Goal: Communication & Community: Participate in discussion

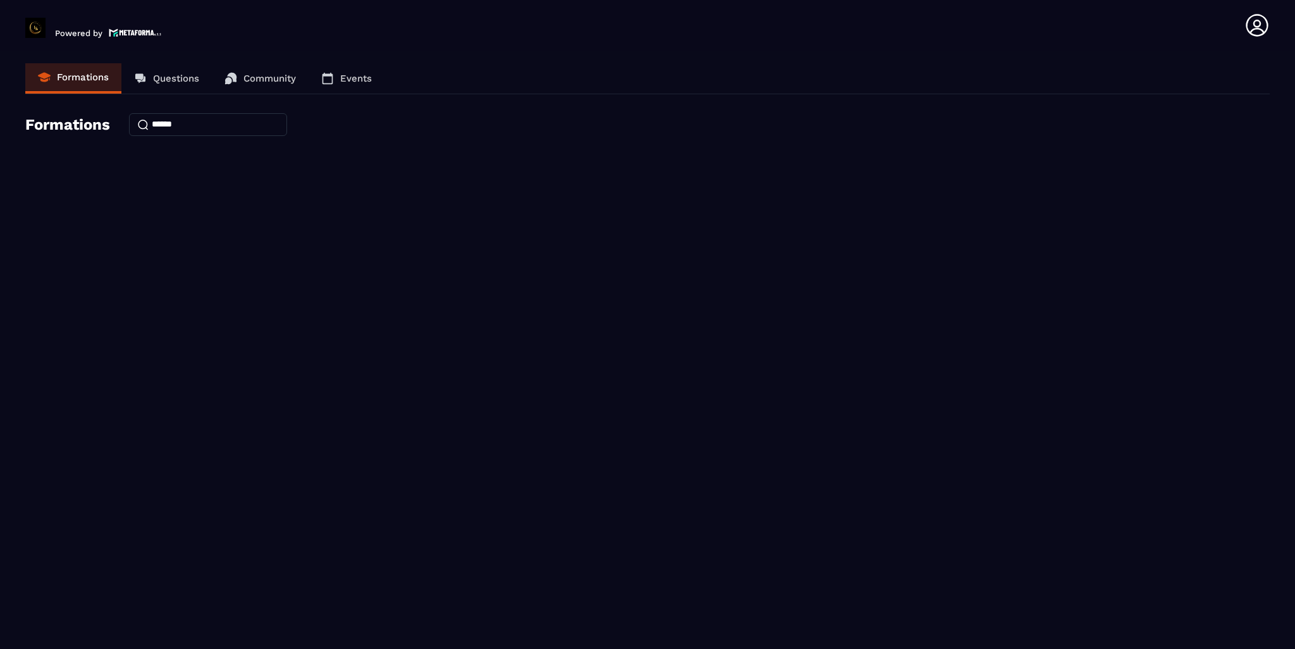
click at [174, 122] on input at bounding box center [208, 124] width 158 height 23
click at [167, 80] on p "Questions" at bounding box center [176, 78] width 46 height 11
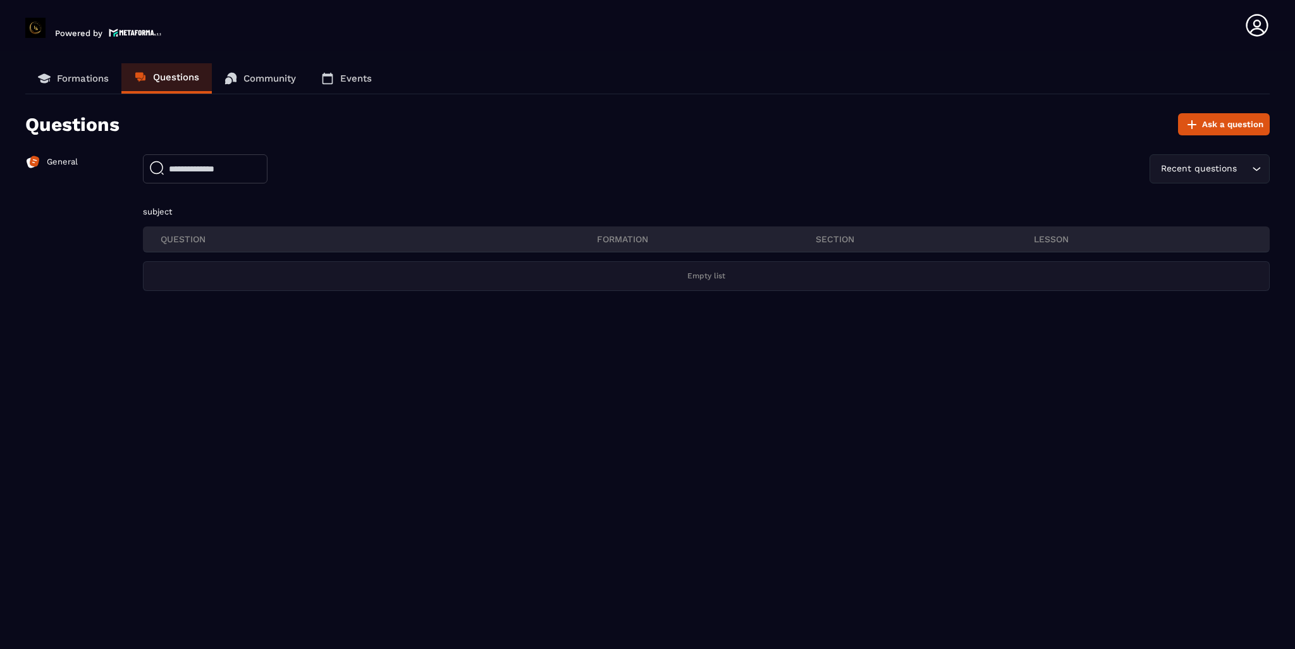
click at [266, 76] on p "Community" at bounding box center [269, 78] width 52 height 11
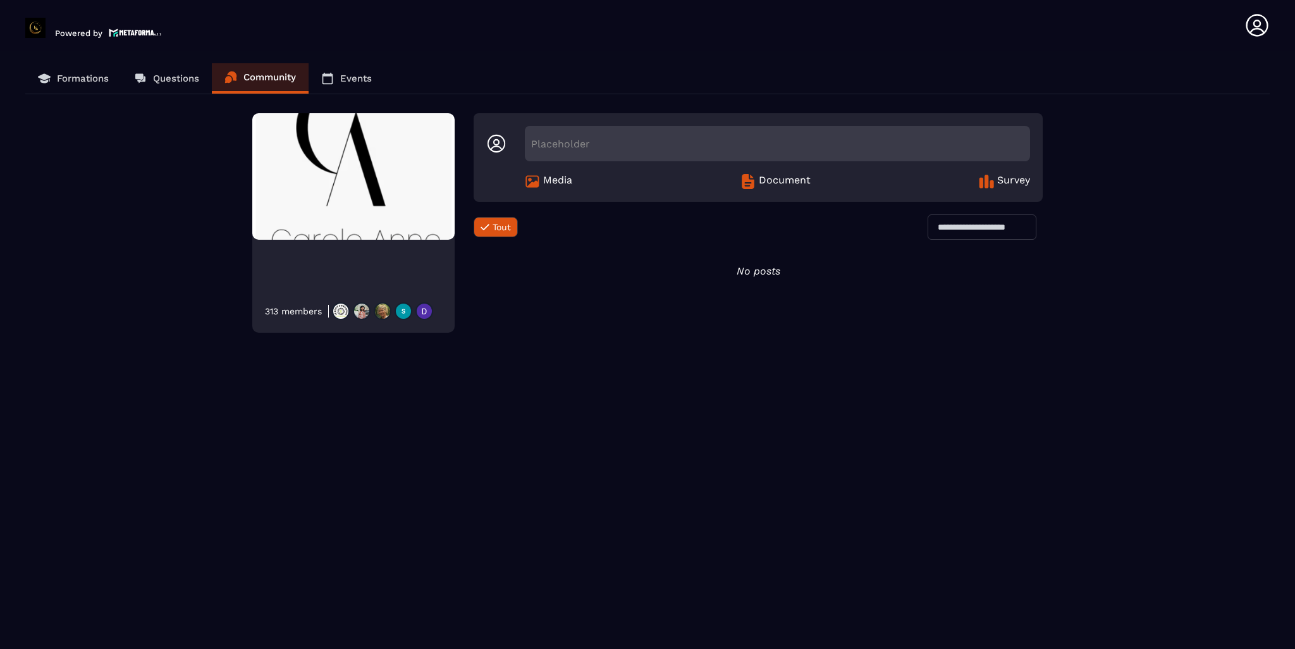
click at [389, 314] on div at bounding box center [380, 311] width 105 height 18
click at [421, 307] on img at bounding box center [424, 311] width 18 height 18
click at [432, 221] on img at bounding box center [353, 176] width 202 height 126
click at [548, 144] on div "Placeholder" at bounding box center [777, 143] width 505 height 35
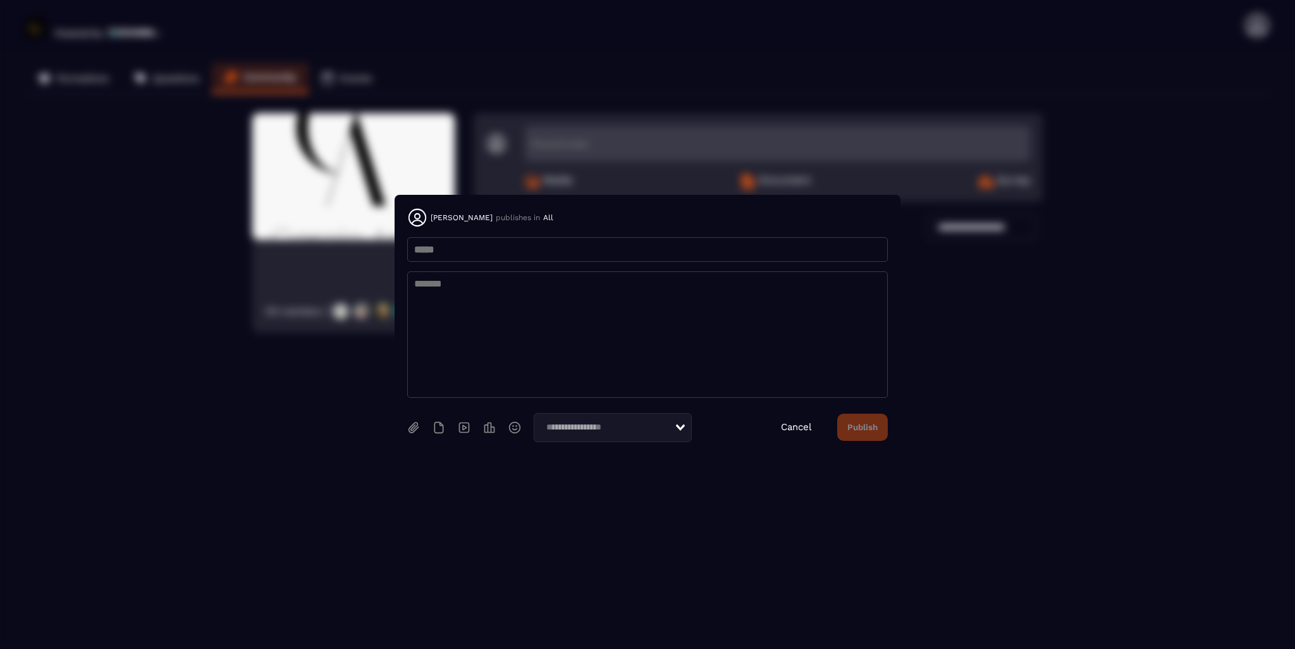
click at [450, 257] on input "Modal window" at bounding box center [647, 249] width 480 height 25
click at [654, 429] on input "Search for option" at bounding box center [608, 427] width 133 height 14
click at [756, 326] on textarea "Modal window" at bounding box center [647, 334] width 480 height 126
click at [805, 432] on link "Cancel" at bounding box center [796, 426] width 31 height 11
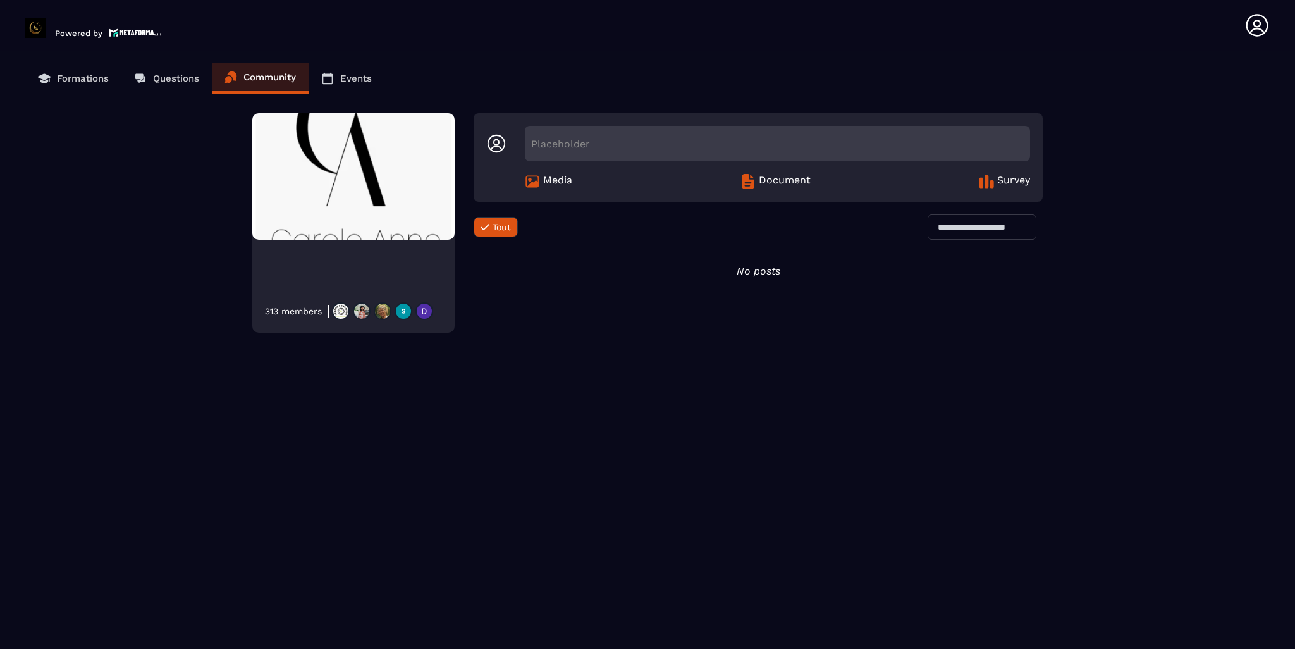
click at [157, 79] on p "Questions" at bounding box center [176, 78] width 46 height 11
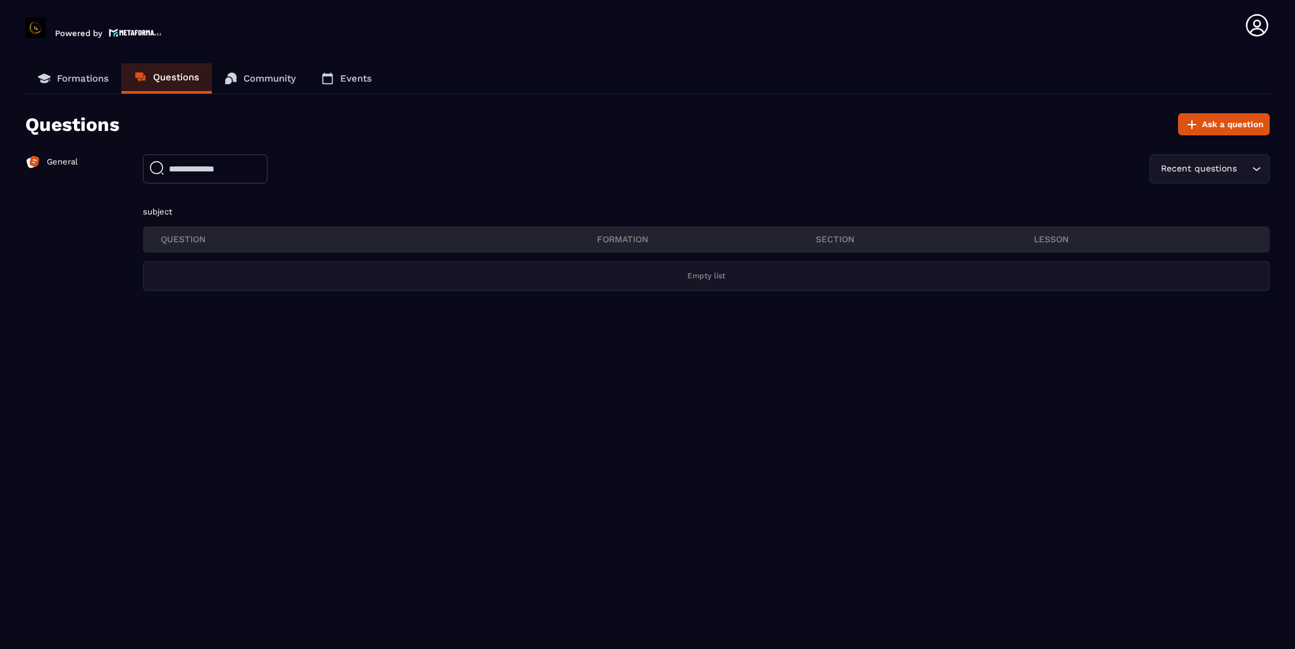
click at [63, 77] on p "Formations" at bounding box center [83, 78] width 52 height 11
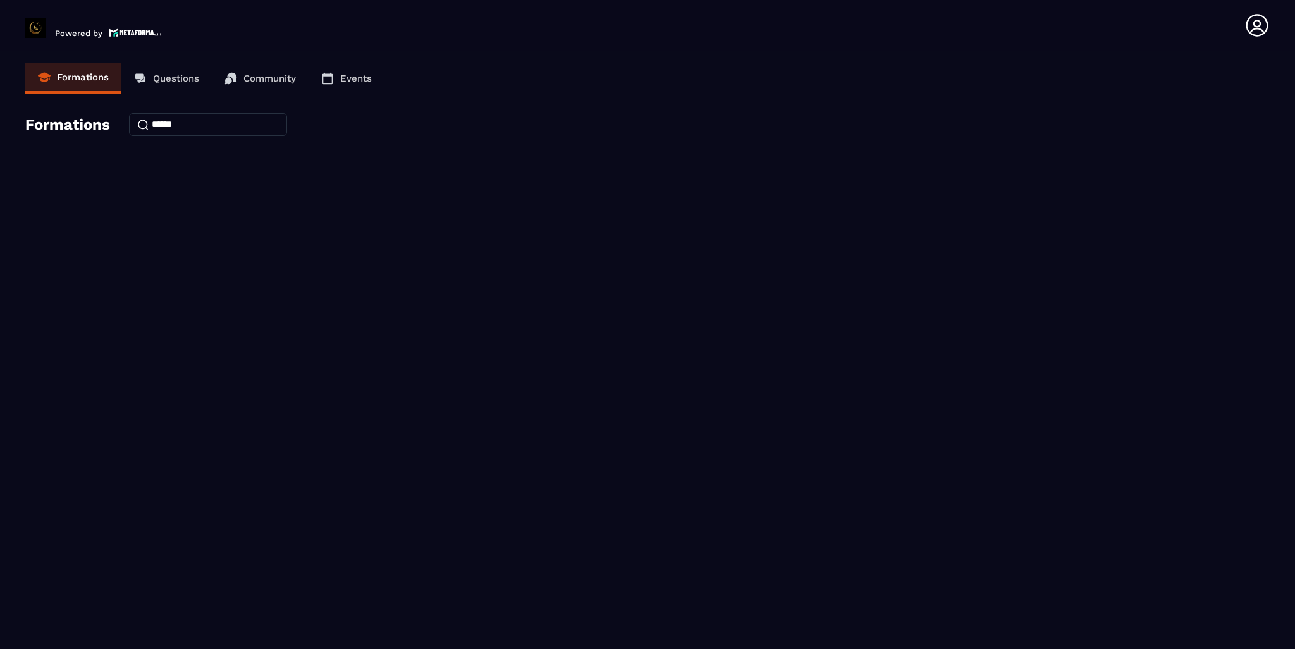
click at [365, 73] on p "Events" at bounding box center [356, 78] width 32 height 11
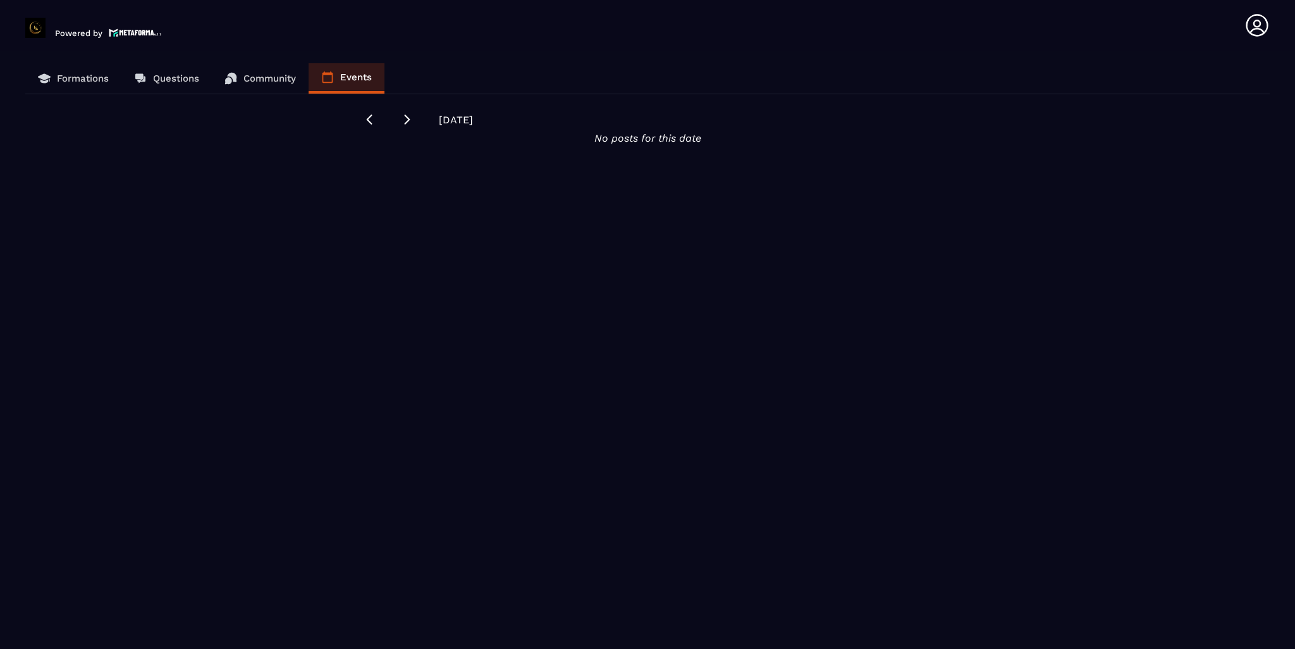
click at [80, 81] on p "Formations" at bounding box center [83, 78] width 52 height 11
